Goal: Task Accomplishment & Management: Manage account settings

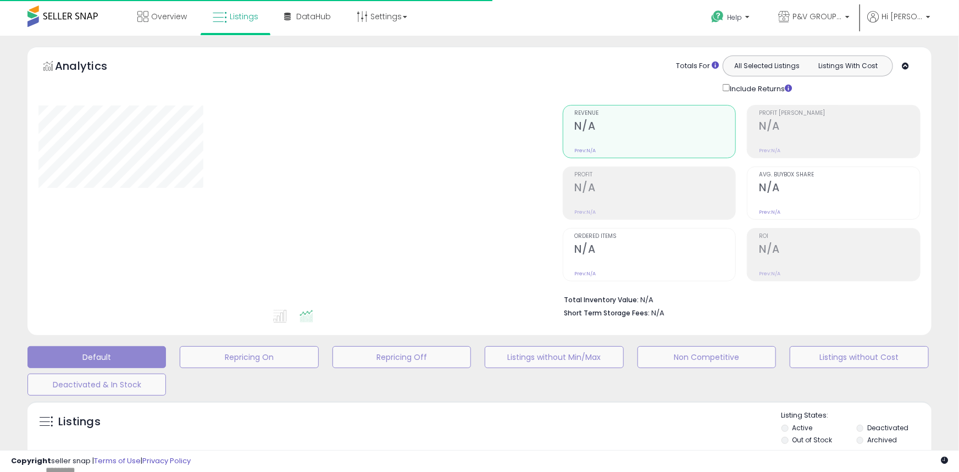
type input "**********"
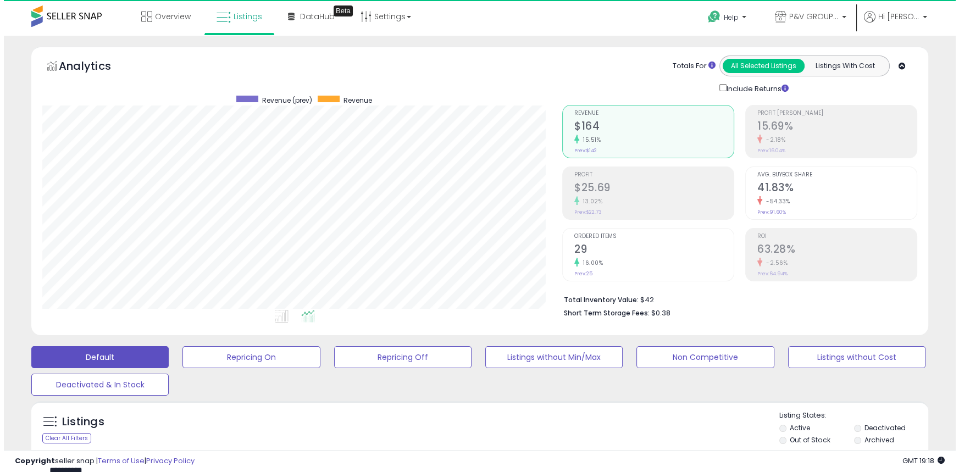
scroll to position [225, 519]
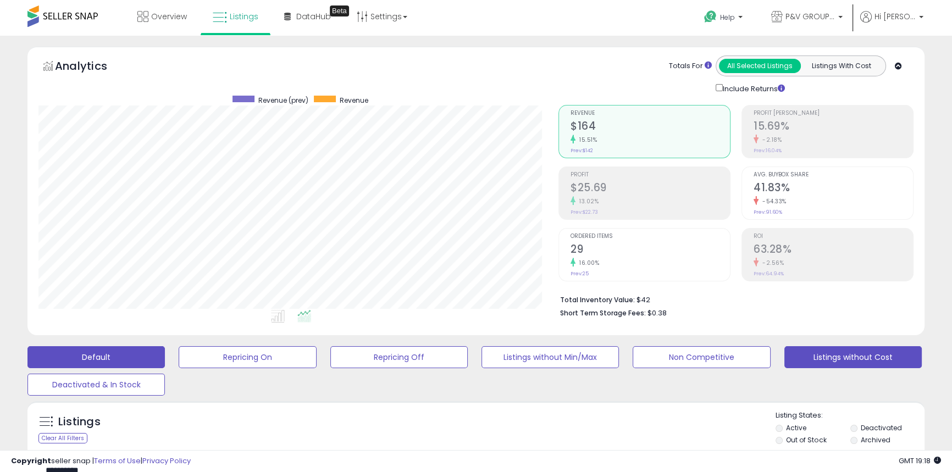
click at [846, 350] on button "Listings without Cost" at bounding box center [852, 357] width 137 height 22
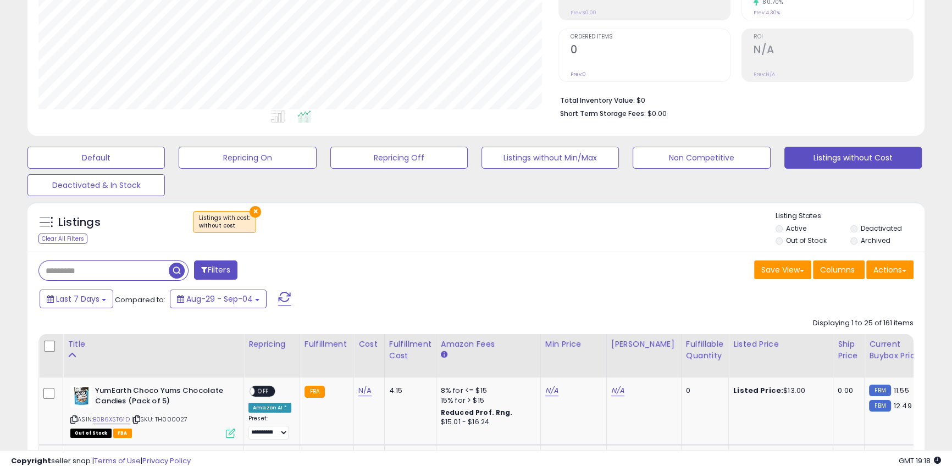
click at [794, 236] on label "Out of Stock" at bounding box center [806, 240] width 40 height 9
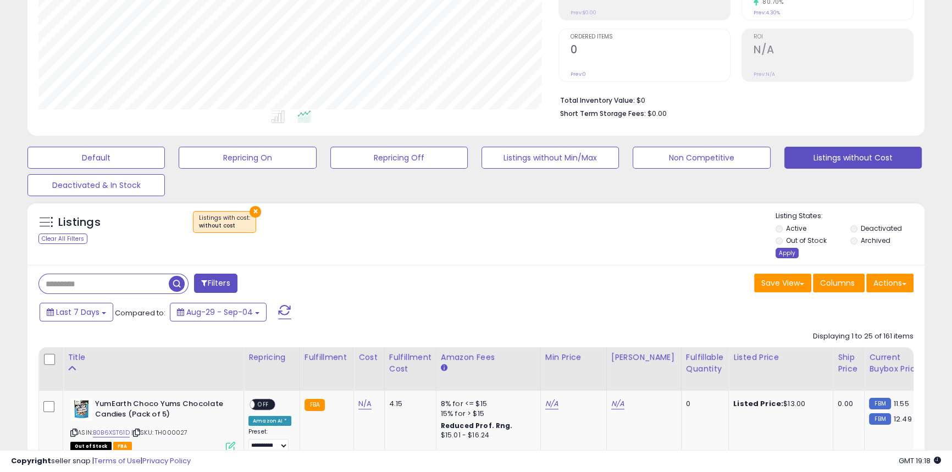
click at [784, 254] on div "Apply" at bounding box center [786, 253] width 23 height 10
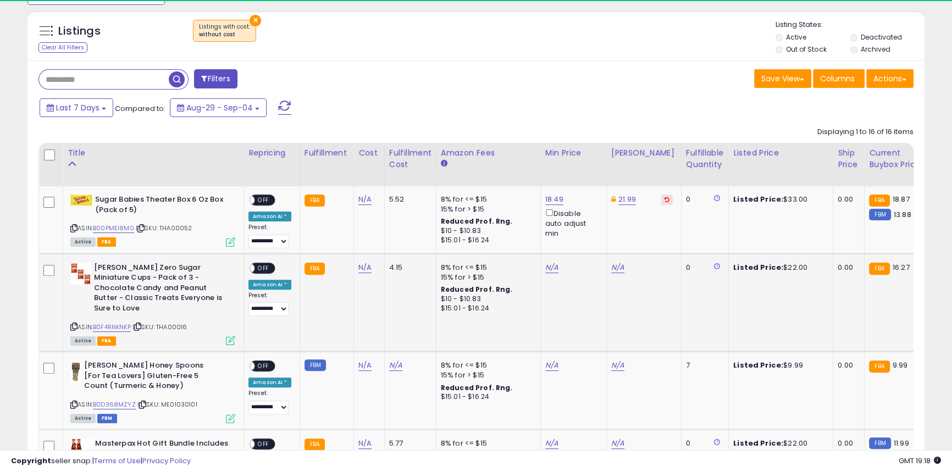
scroll to position [450, 0]
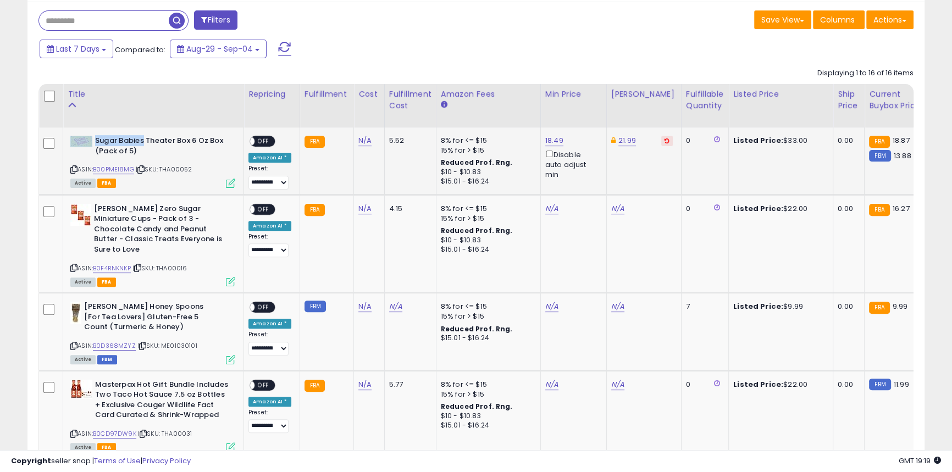
drag, startPoint x: 144, startPoint y: 140, endPoint x: 85, endPoint y: 148, distance: 59.9
click at [85, 148] on div "Sugar Babies Theater Box 6 Oz Box (Pack of 5)" at bounding box center [152, 147] width 165 height 23
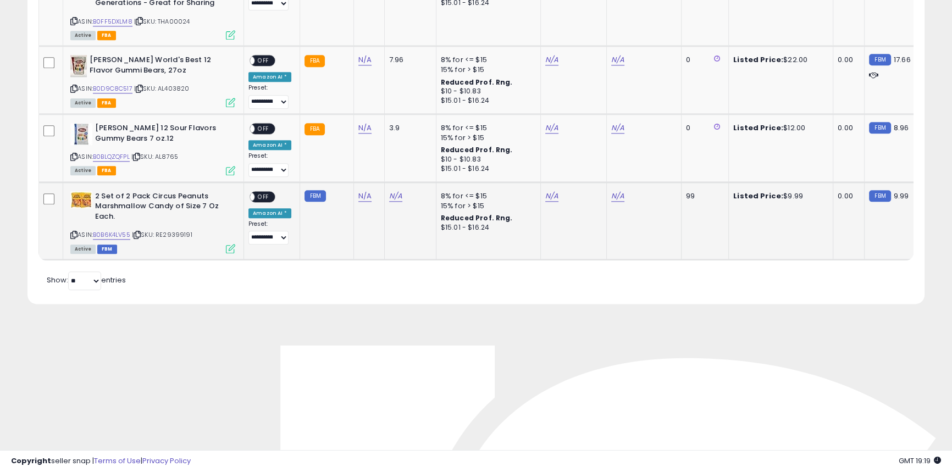
scroll to position [1549, 0]
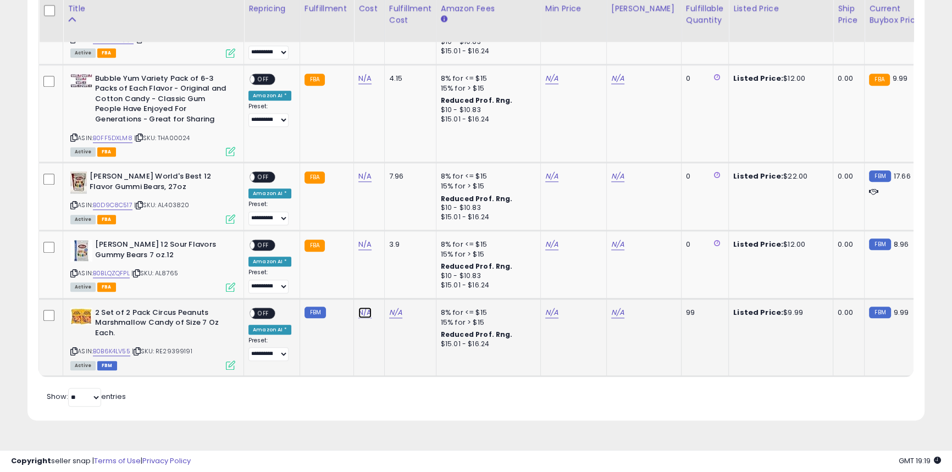
click at [364, 307] on link "N/A" at bounding box center [364, 312] width 13 height 11
type input "***"
click button "submit" at bounding box center [391, 271] width 19 height 16
click at [124, 240] on b "[PERSON_NAME] 12 Sour Flavors Gummy Bears 7 oz.12" at bounding box center [162, 251] width 134 height 23
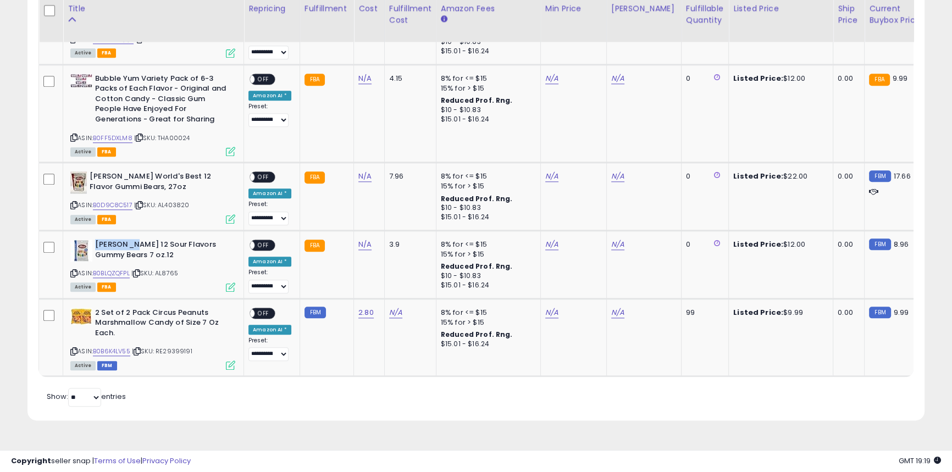
copy b "[PERSON_NAME]"
click at [363, 171] on link "N/A" at bounding box center [364, 176] width 13 height 11
type input "****"
click button "submit" at bounding box center [391, 136] width 19 height 16
click at [359, 239] on link "N/A" at bounding box center [364, 244] width 13 height 11
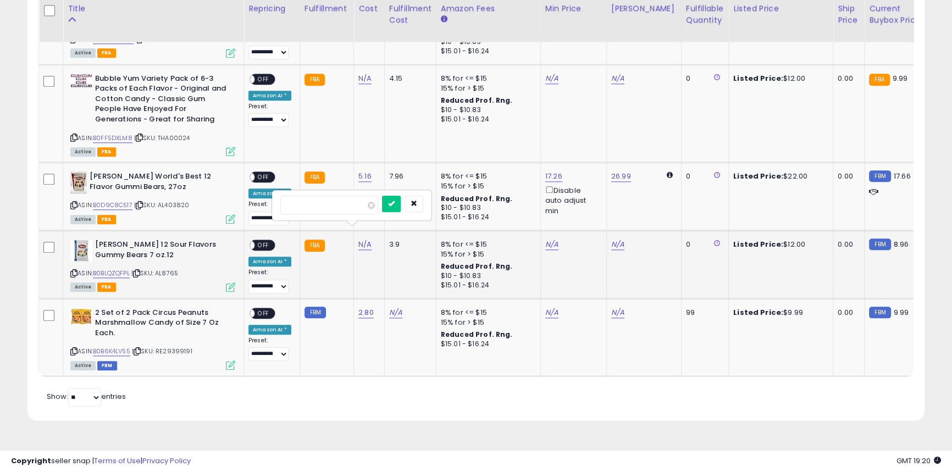
type input "****"
click button "submit" at bounding box center [391, 204] width 19 height 16
drag, startPoint x: 137, startPoint y: 64, endPoint x: 95, endPoint y: 68, distance: 42.5
click at [95, 74] on b "Bubble Yum Variety Pack of 6-3 Packs of Each Flavor - Original and Cotton Candy…" at bounding box center [162, 101] width 134 height 54
copy b "Bubble Yum"
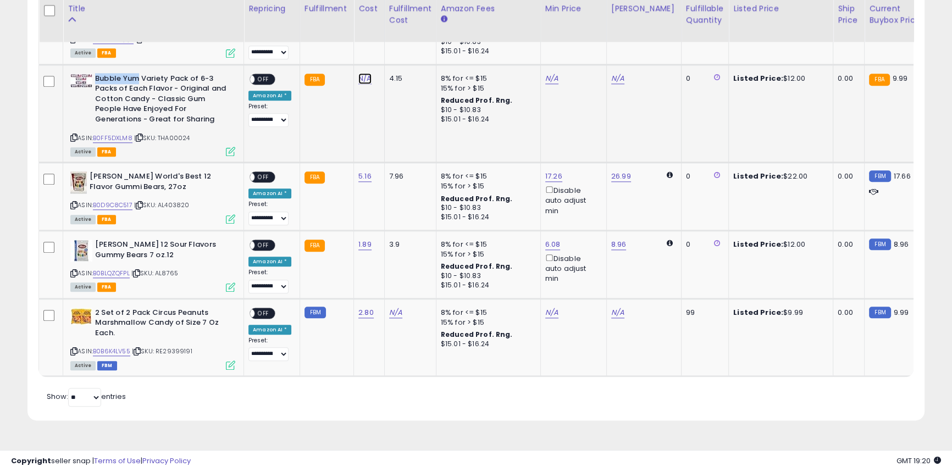
click at [361, 73] on link "N/A" at bounding box center [364, 78] width 13 height 11
type input "****"
click button "submit" at bounding box center [391, 38] width 19 height 16
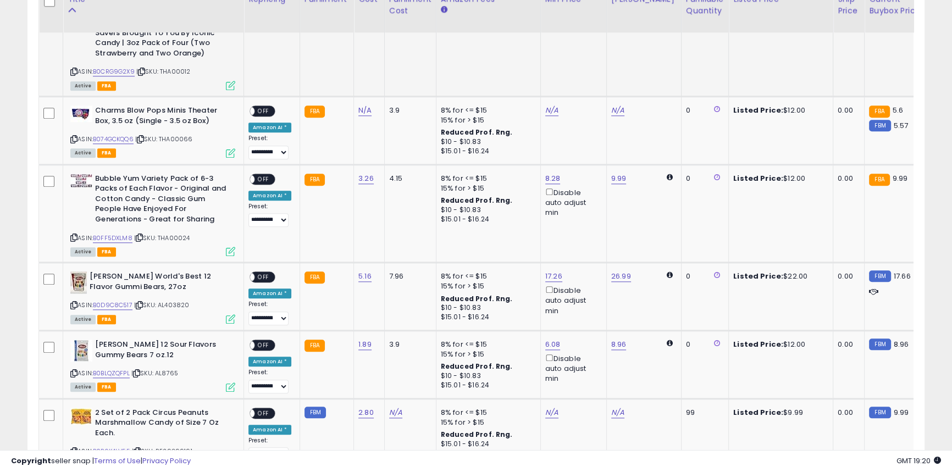
scroll to position [1349, 0]
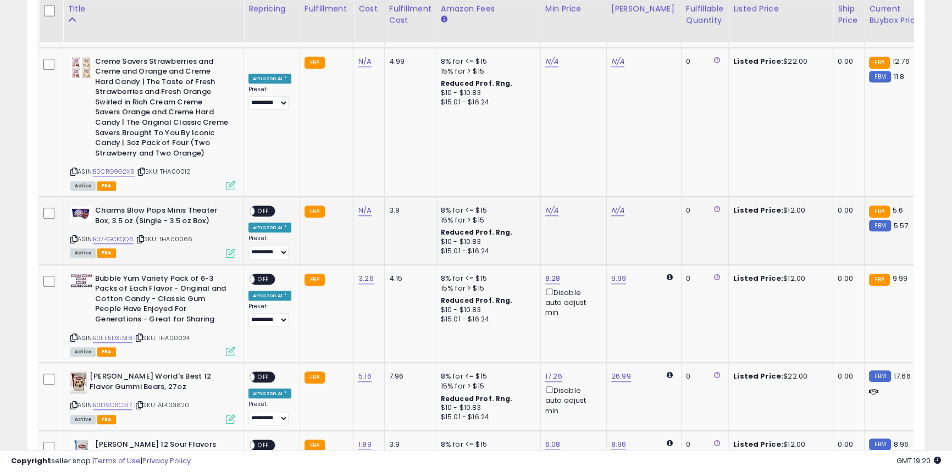
click at [115, 206] on b "Charms Blow Pops Minis Theater Box, 3.5 oz (Single - 3.5 oz Box)" at bounding box center [162, 217] width 134 height 23
drag, startPoint x: 165, startPoint y: 199, endPoint x: 91, endPoint y: 204, distance: 74.4
click at [91, 206] on div "Charms Blow Pops Minis Theater Box, 3.5 oz (Single - 3.5 oz Box)" at bounding box center [152, 217] width 165 height 23
copy div "Charms Blow Pops"
click at [358, 56] on link "N/A" at bounding box center [364, 61] width 13 height 11
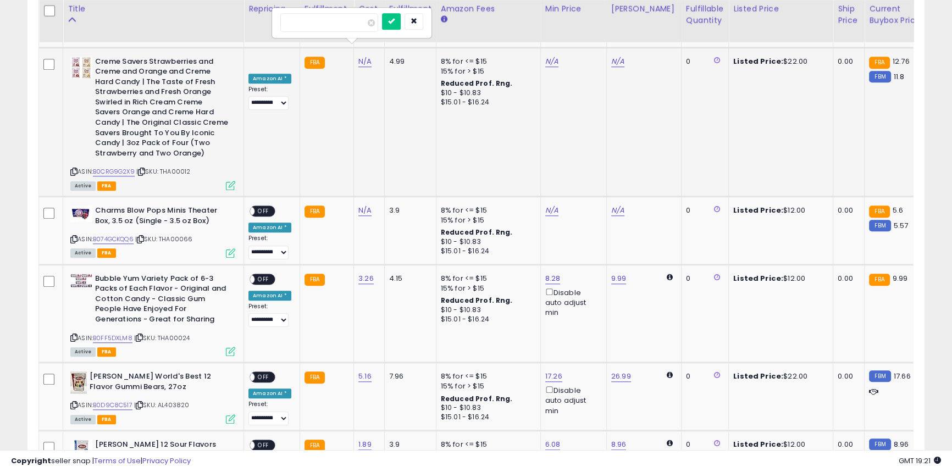
type input "****"
click button "submit" at bounding box center [391, 21] width 19 height 16
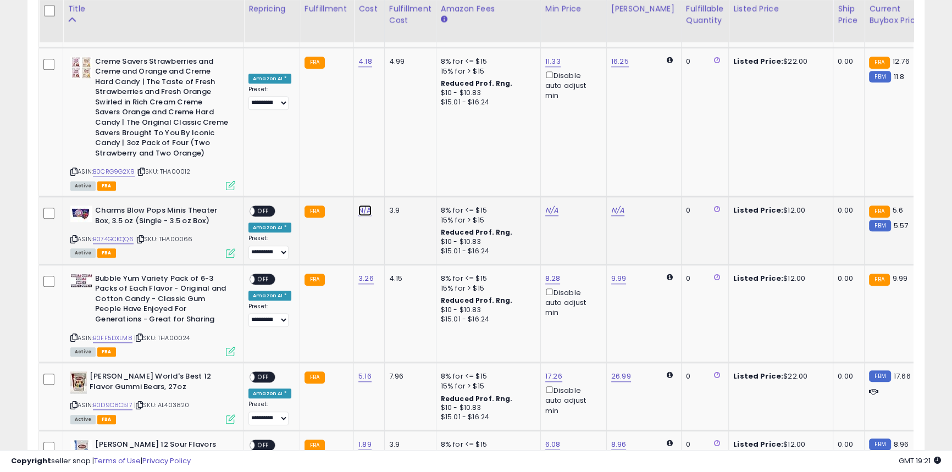
click at [364, 205] on link "N/A" at bounding box center [364, 210] width 13 height 11
type input "****"
click button "submit" at bounding box center [391, 170] width 19 height 16
click at [258, 207] on span "OFF" at bounding box center [263, 211] width 18 height 9
click at [264, 274] on span "OFF" at bounding box center [263, 278] width 18 height 9
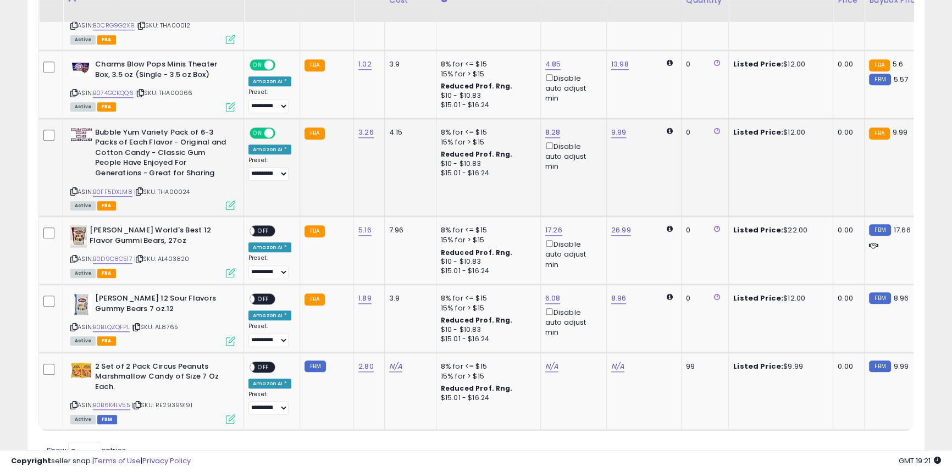
scroll to position [1499, 0]
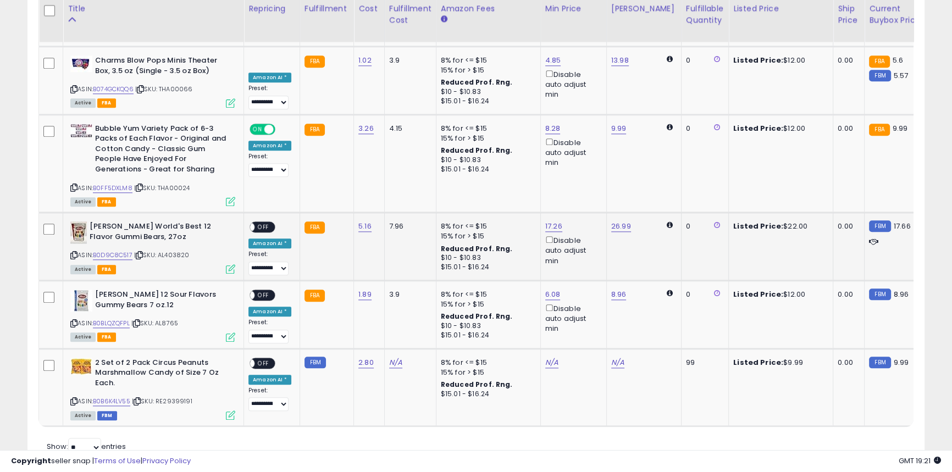
click at [263, 223] on span "OFF" at bounding box center [263, 227] width 18 height 9
click at [264, 291] on span "OFF" at bounding box center [263, 295] width 18 height 9
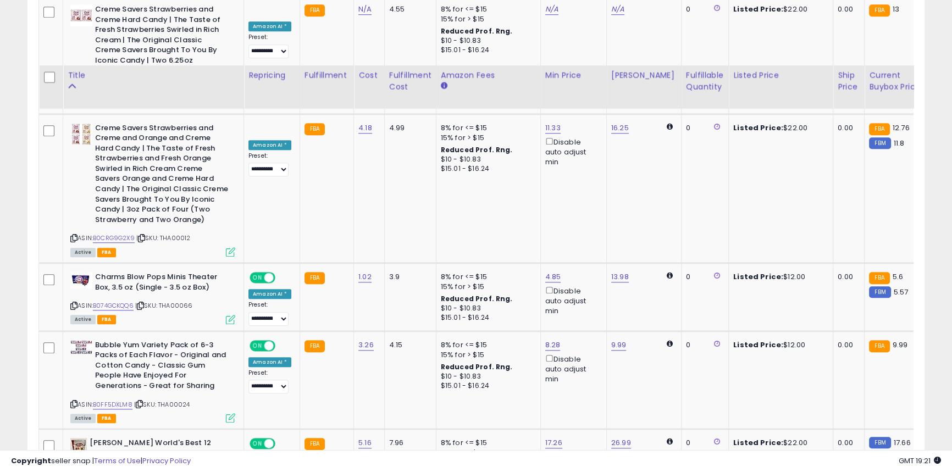
scroll to position [1199, 0]
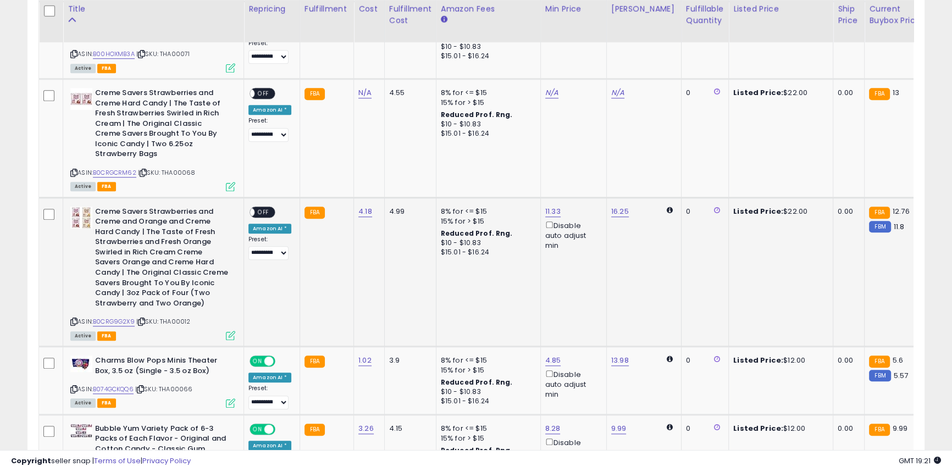
click at [258, 207] on div "**********" at bounding box center [269, 234] width 43 height 54
click at [263, 207] on span "OFF" at bounding box center [263, 211] width 18 height 9
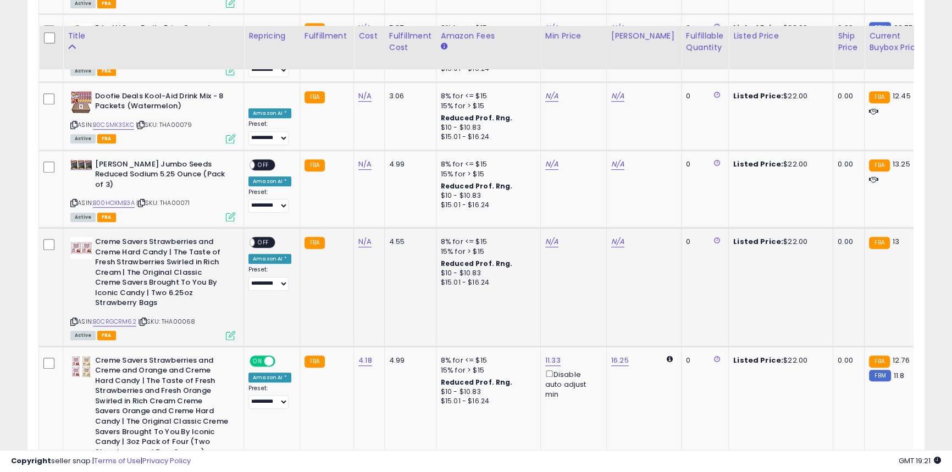
scroll to position [1049, 0]
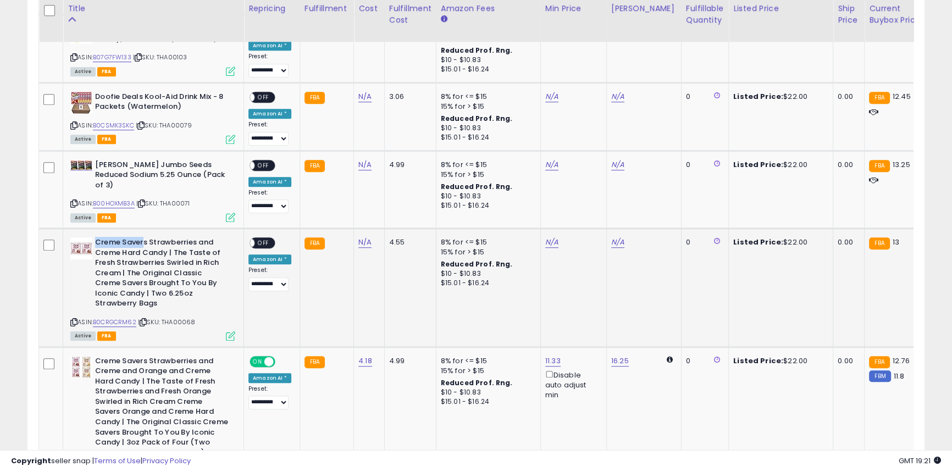
drag, startPoint x: 143, startPoint y: 230, endPoint x: 97, endPoint y: 235, distance: 47.0
click at [97, 237] on b "Creme Savers Strawberries and Creme Hard Candy | The Taste of Fresh Strawberrie…" at bounding box center [162, 274] width 134 height 74
copy b "Creme Saver"
click at [361, 237] on link "N/A" at bounding box center [364, 242] width 13 height 11
type input "****"
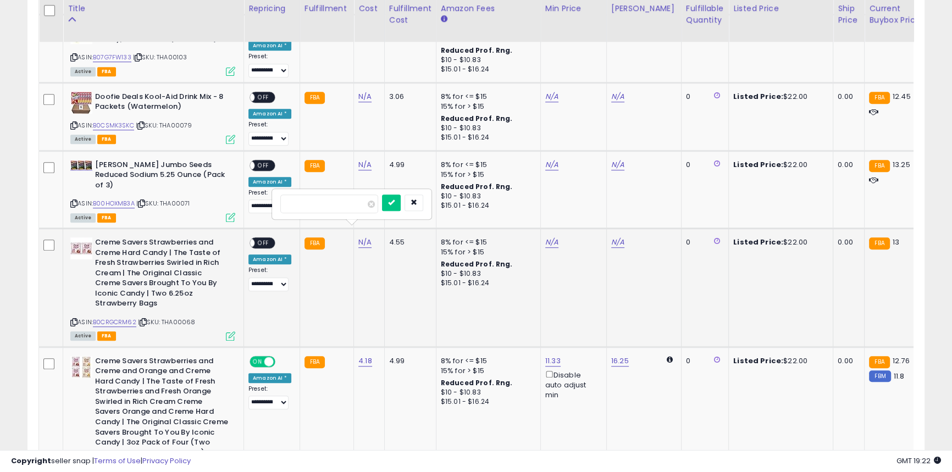
click button "submit" at bounding box center [391, 203] width 19 height 16
click at [102, 160] on b "[PERSON_NAME] Jumbo Seeds Reduced Sodium 5.25 Ounce (Pack of 3)" at bounding box center [162, 177] width 134 height 34
copy b "[PERSON_NAME]"
click at [369, 160] on div "N/A" at bounding box center [367, 165] width 18 height 10
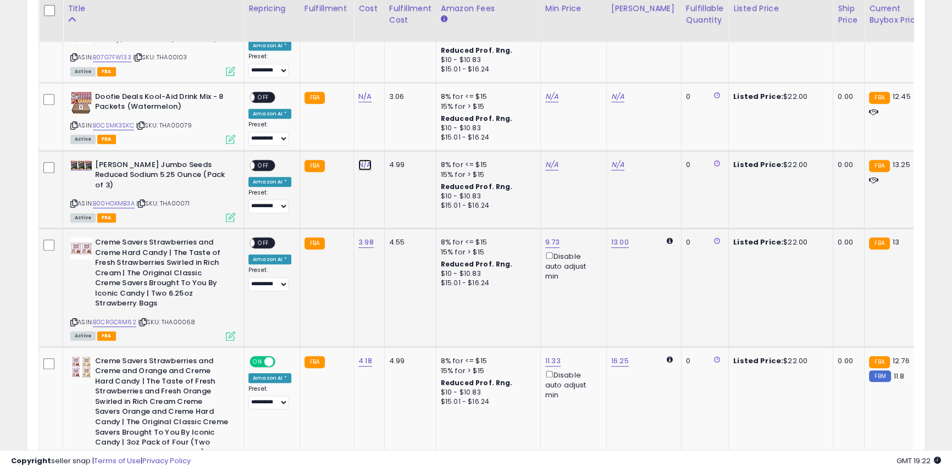
click at [368, 159] on link "N/A" at bounding box center [364, 164] width 13 height 11
type input "***"
click button "submit" at bounding box center [391, 125] width 19 height 16
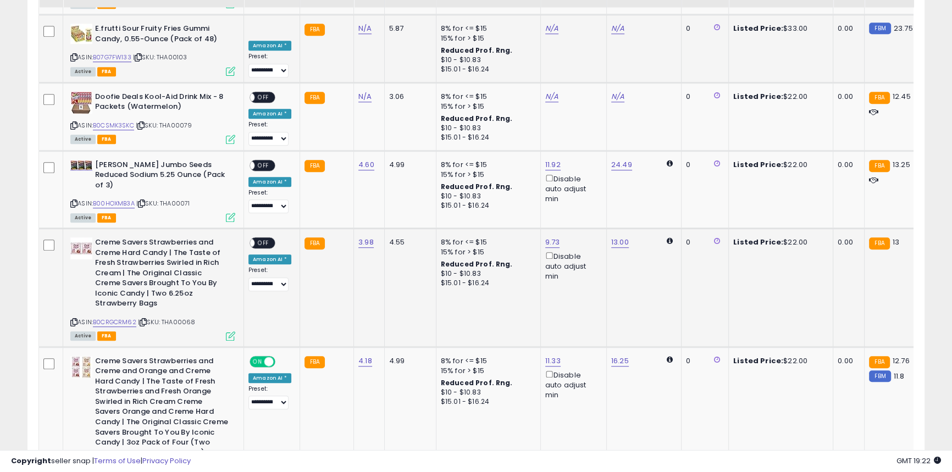
scroll to position [899, 0]
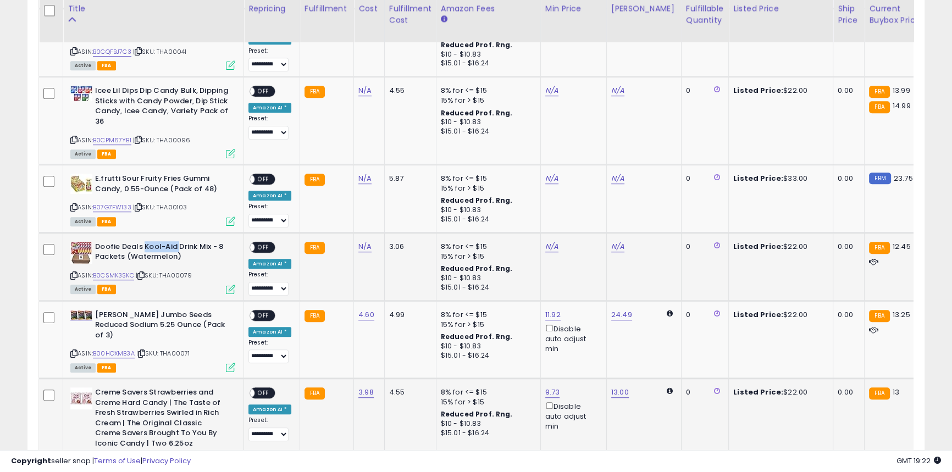
drag, startPoint x: 144, startPoint y: 236, endPoint x: 179, endPoint y: 236, distance: 35.2
click at [179, 242] on b "Doofie Deals Kool-Aid Drink Mix - 8 Packets (Watermelon)" at bounding box center [162, 253] width 134 height 23
copy b "Kool-Aid"
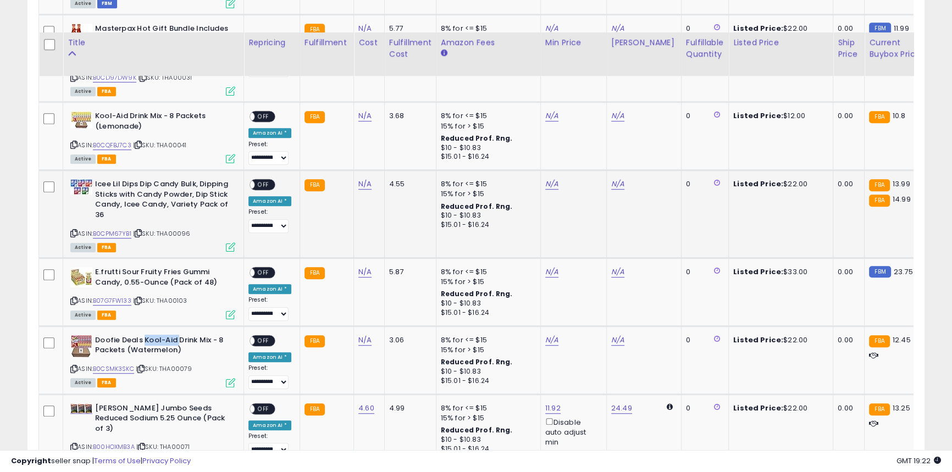
scroll to position [799, 0]
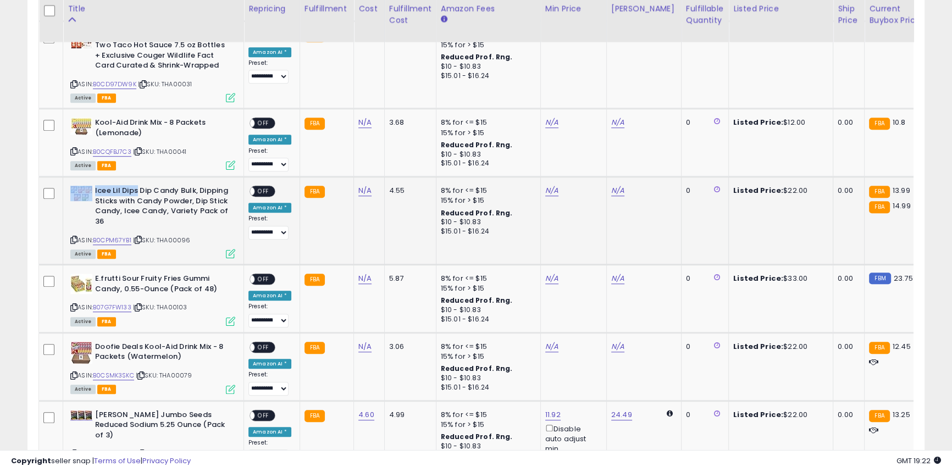
drag, startPoint x: 138, startPoint y: 181, endPoint x: 89, endPoint y: 181, distance: 48.9
click at [89, 186] on div "Icee Lil Dips Dip Candy Bulk, Dipping Sticks with Candy Powder, Dip Stick Candy…" at bounding box center [152, 207] width 165 height 43
copy div "Icee Lil Dips"
click at [358, 341] on link "N/A" at bounding box center [364, 346] width 13 height 11
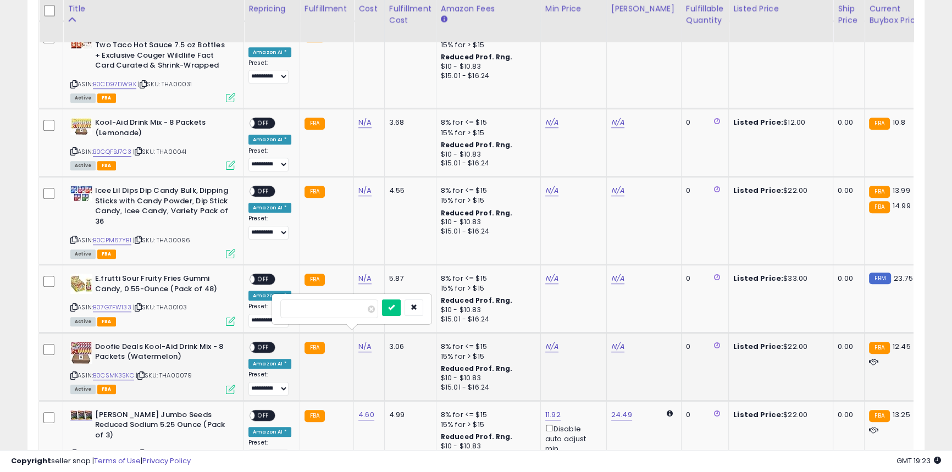
type input "****"
click button "submit" at bounding box center [391, 308] width 19 height 16
click at [368, 185] on link "N/A" at bounding box center [364, 190] width 13 height 11
type input "****"
click button "submit" at bounding box center [391, 152] width 19 height 16
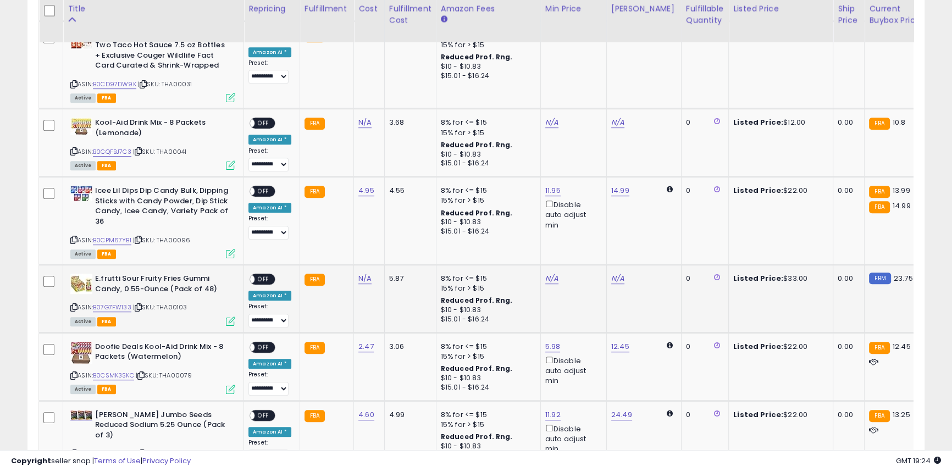
click at [170, 274] on b "E.frutti Sour Fruity Fries Gummi Candy, 0.55-Ounce (Pack of 48)" at bounding box center [162, 285] width 134 height 23
copy b "Fries"
click at [358, 273] on link "N/A" at bounding box center [364, 278] width 13 height 11
type input "*****"
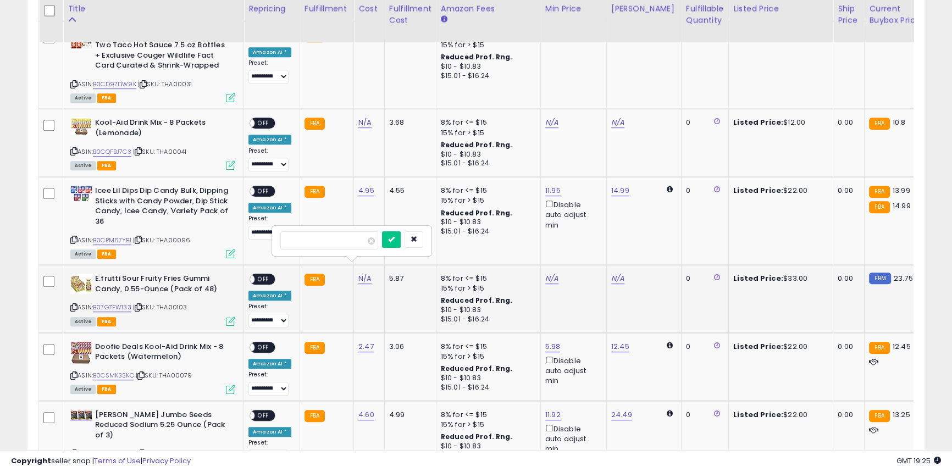
click button "submit" at bounding box center [391, 239] width 19 height 16
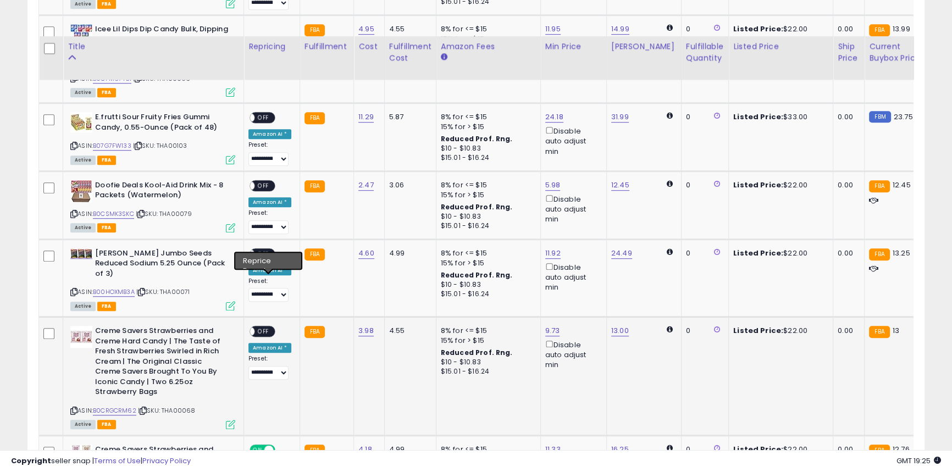
scroll to position [999, 0]
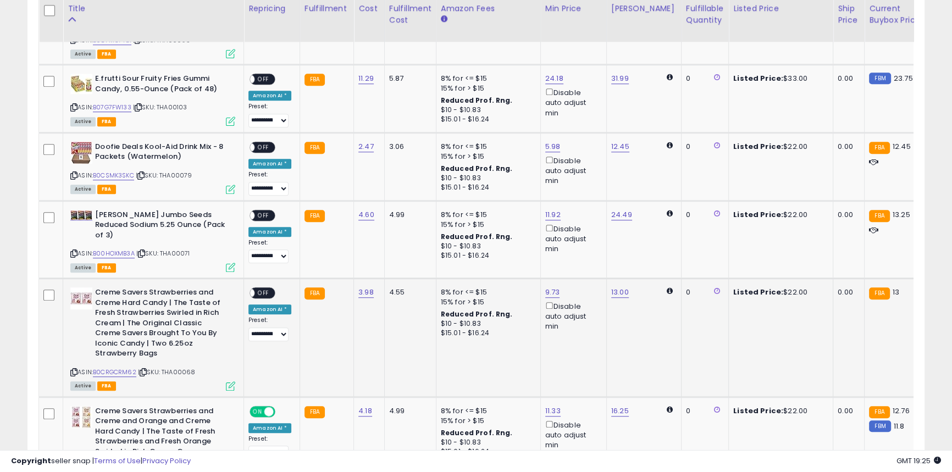
click at [258, 289] on div "ON OFF" at bounding box center [245, 293] width 26 height 9
click at [267, 289] on span "OFF" at bounding box center [263, 293] width 18 height 9
click at [258, 210] on div "ON OFF" at bounding box center [245, 214] width 26 height 9
click at [262, 210] on span "OFF" at bounding box center [263, 214] width 18 height 9
click at [259, 142] on span "OFF" at bounding box center [263, 146] width 18 height 9
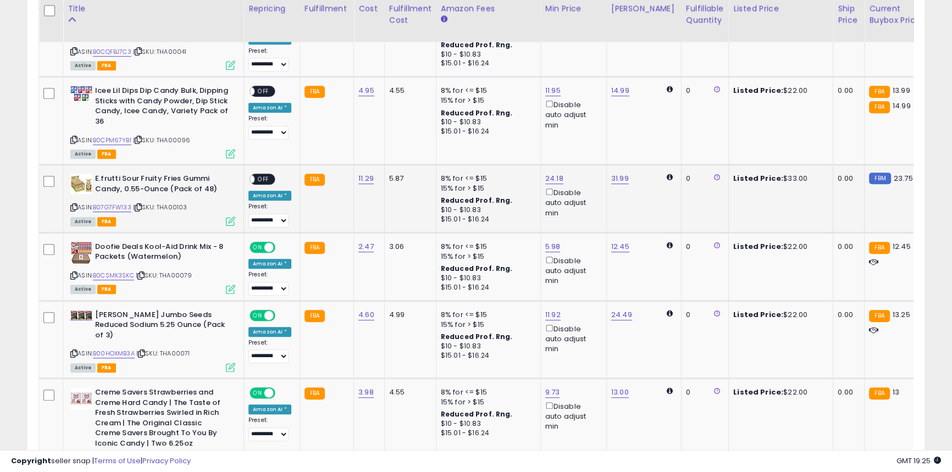
click at [256, 175] on span "OFF" at bounding box center [263, 179] width 18 height 9
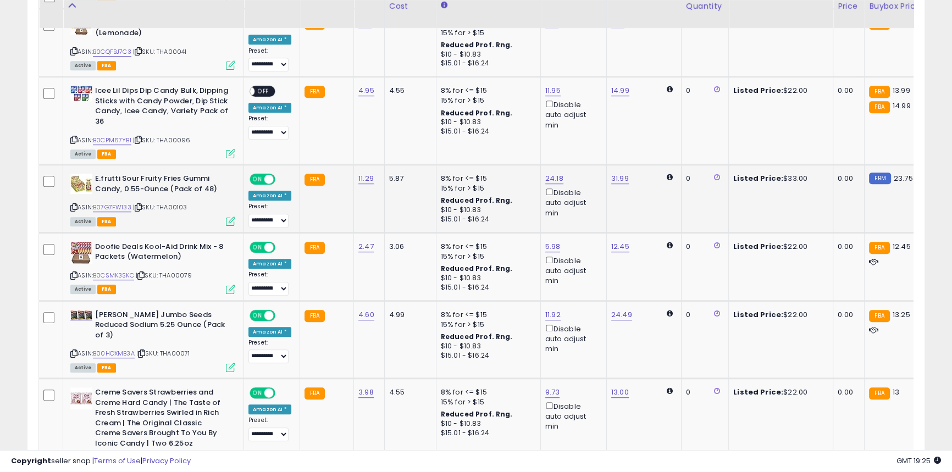
scroll to position [799, 0]
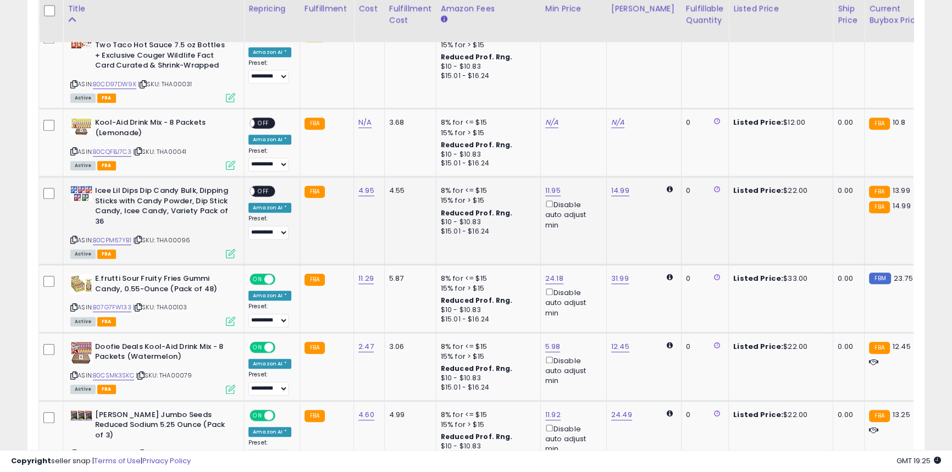
click at [253, 187] on span at bounding box center [249, 191] width 9 height 9
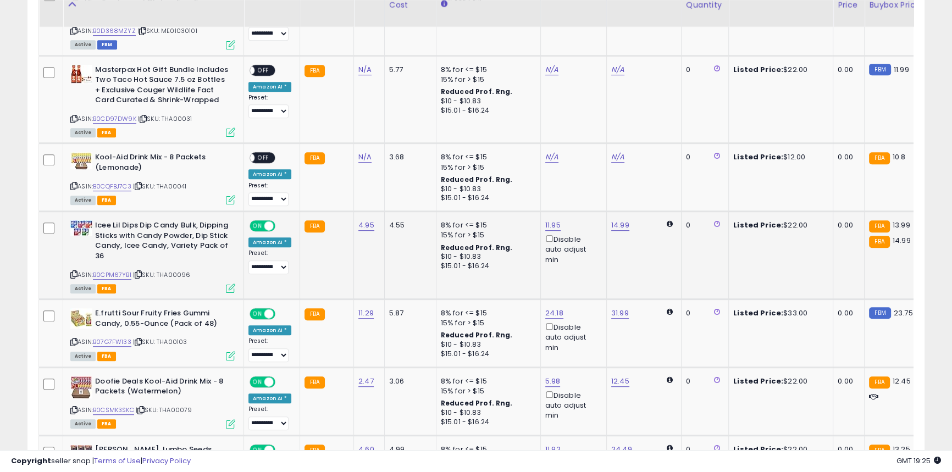
scroll to position [749, 0]
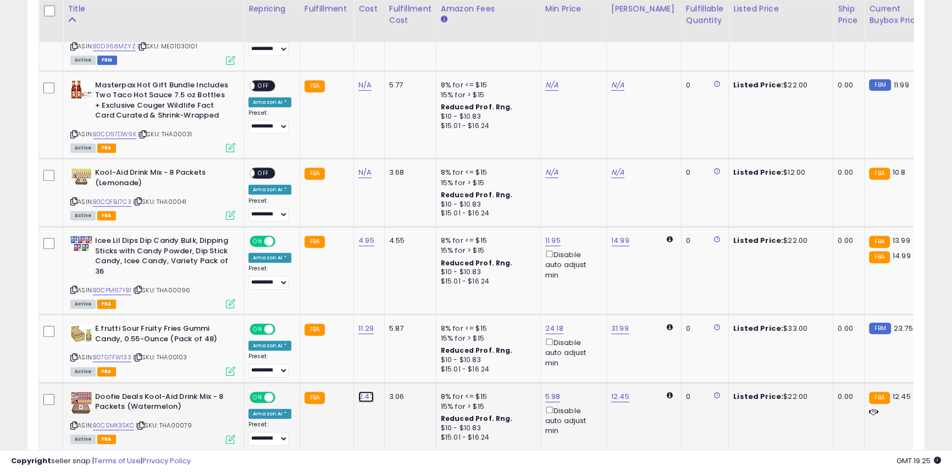
click at [368, 391] on link "2.47" at bounding box center [365, 396] width 15 height 11
click at [366, 167] on link "N/A" at bounding box center [364, 172] width 13 height 11
type input "****"
drag, startPoint x: 404, startPoint y: 137, endPoint x: 258, endPoint y: 133, distance: 146.2
click at [401, 137] on button "submit" at bounding box center [391, 134] width 19 height 16
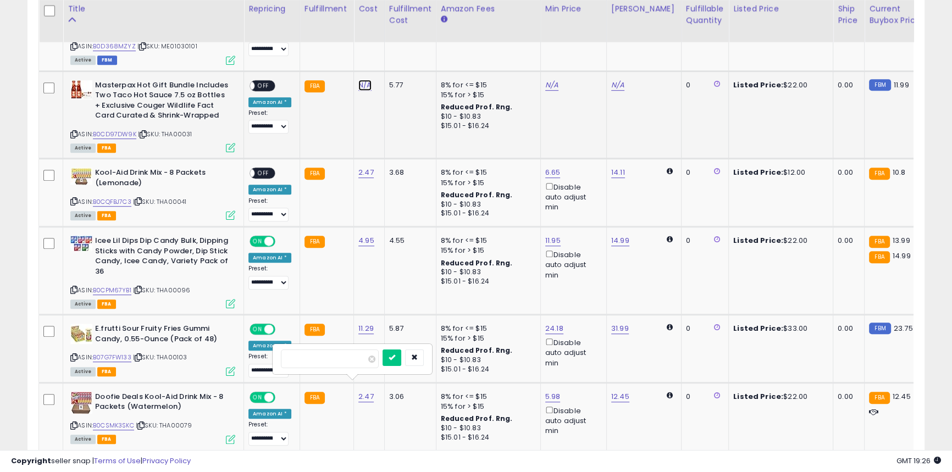
click at [358, 80] on link "N/A" at bounding box center [364, 85] width 13 height 11
type input "****"
click button "submit" at bounding box center [391, 46] width 19 height 16
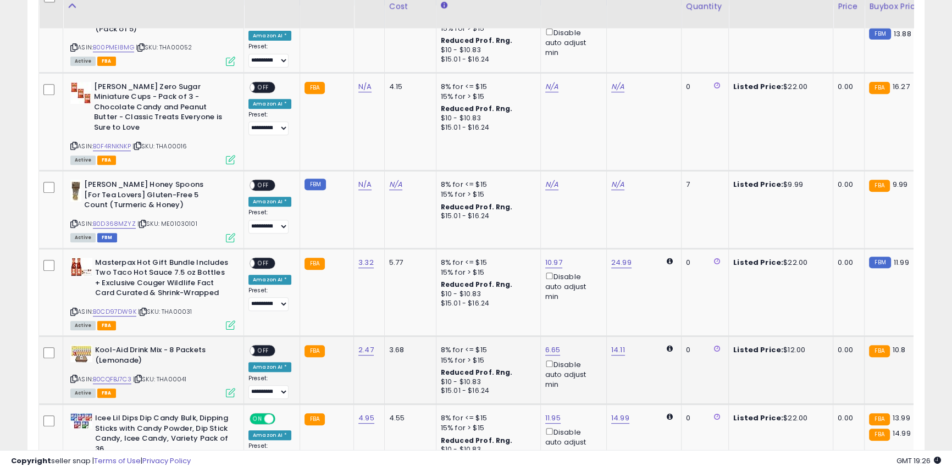
scroll to position [550, 0]
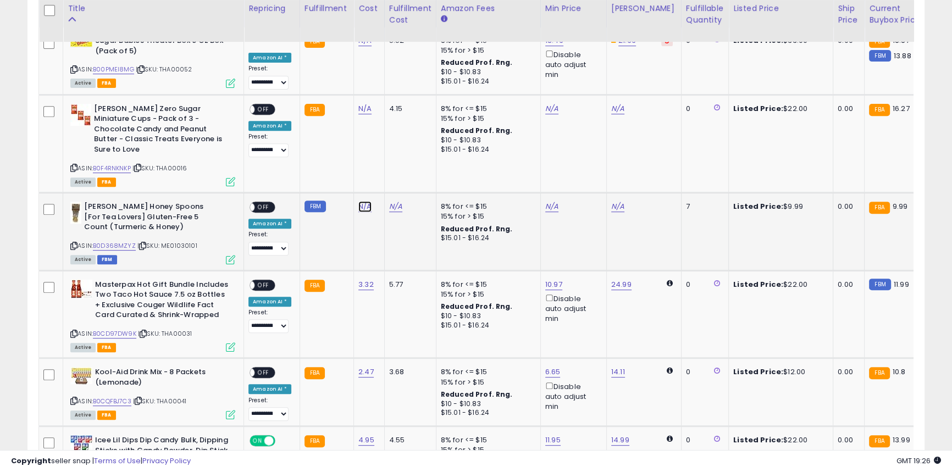
click at [362, 201] on link "N/A" at bounding box center [364, 206] width 13 height 11
type input "*"
click button "submit" at bounding box center [391, 168] width 19 height 16
click at [265, 368] on span "OFF" at bounding box center [263, 372] width 18 height 9
click at [268, 280] on span "OFF" at bounding box center [263, 284] width 18 height 9
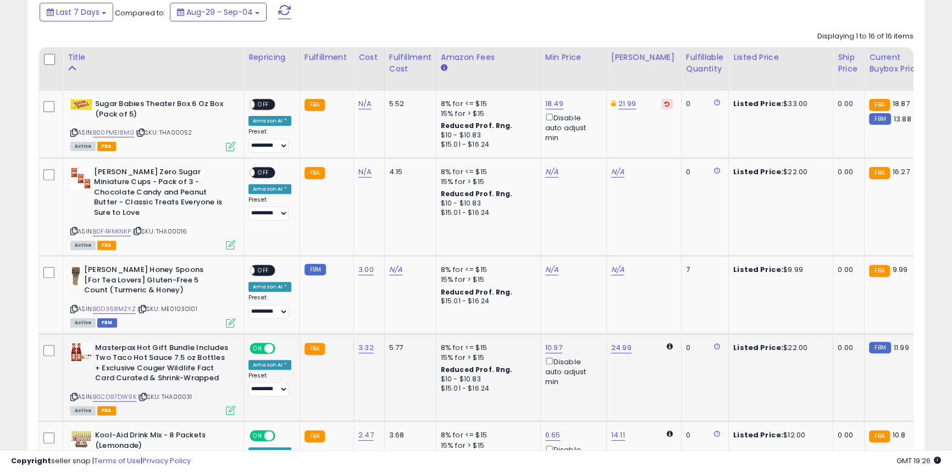
scroll to position [450, 0]
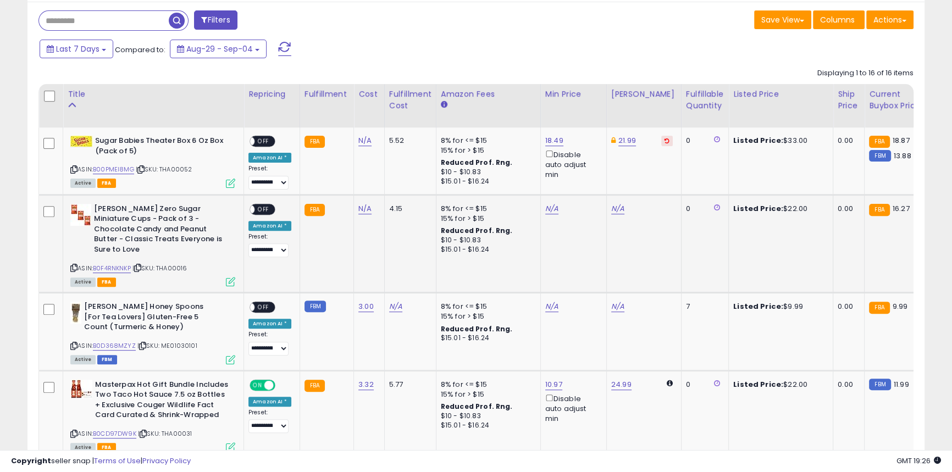
click at [114, 213] on b "[PERSON_NAME] Zero Sugar Miniature Cups - Pack of 3 - Chocolate Candy and Peanu…" at bounding box center [161, 231] width 134 height 54
copy b "[PERSON_NAME]"
click at [358, 214] on link "N/A" at bounding box center [364, 208] width 13 height 11
type input "****"
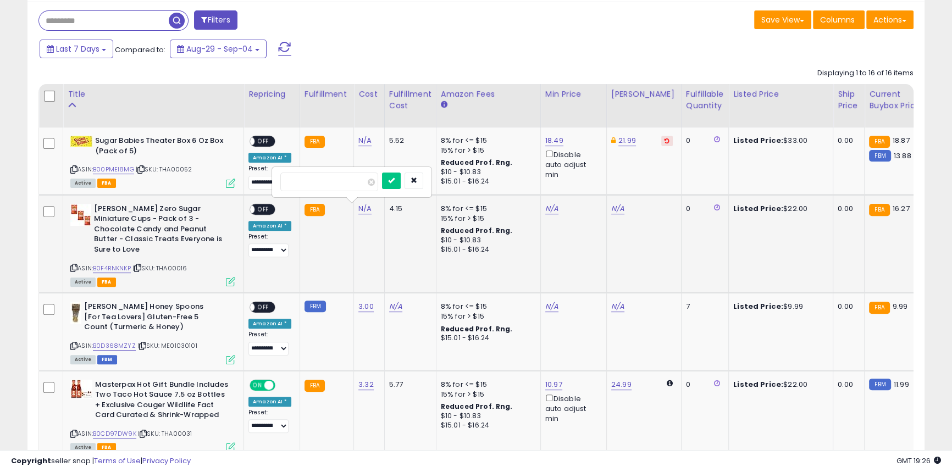
click button "submit" at bounding box center [391, 181] width 19 height 16
click at [134, 140] on b "Sugar Babies Theater Box 6 Oz Box (Pack of 5)" at bounding box center [162, 147] width 134 height 23
click at [361, 142] on link "N/A" at bounding box center [364, 140] width 13 height 11
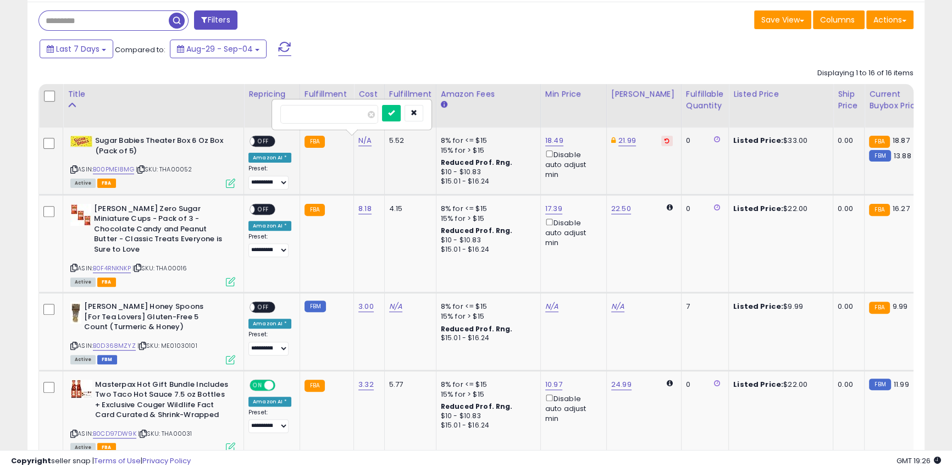
type input "****"
click button "submit" at bounding box center [391, 113] width 19 height 16
click at [269, 209] on span "OFF" at bounding box center [263, 208] width 18 height 9
click at [256, 136] on td "**********" at bounding box center [272, 161] width 56 height 67
click at [255, 143] on span "OFF" at bounding box center [263, 141] width 18 height 9
